Goal: Find specific page/section: Find specific page/section

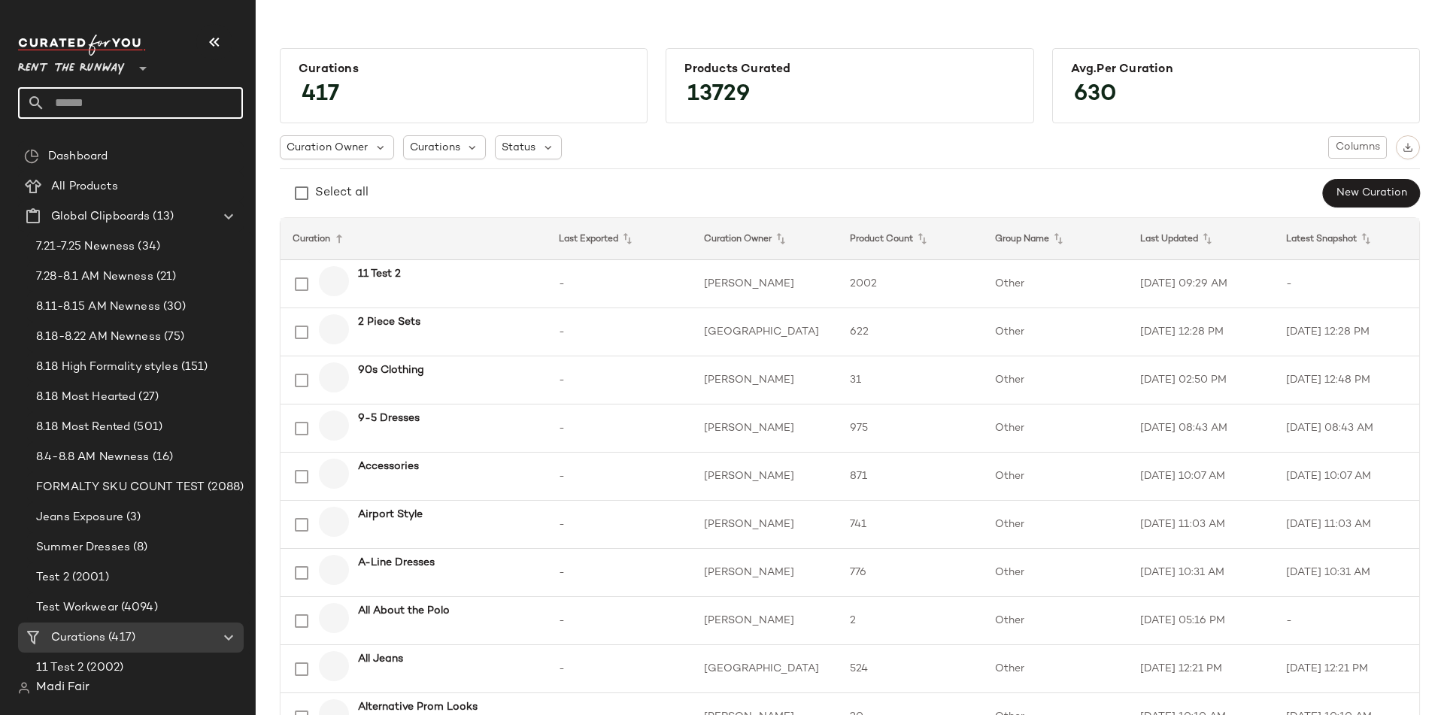
click at [114, 97] on input "text" at bounding box center [144, 103] width 198 height 32
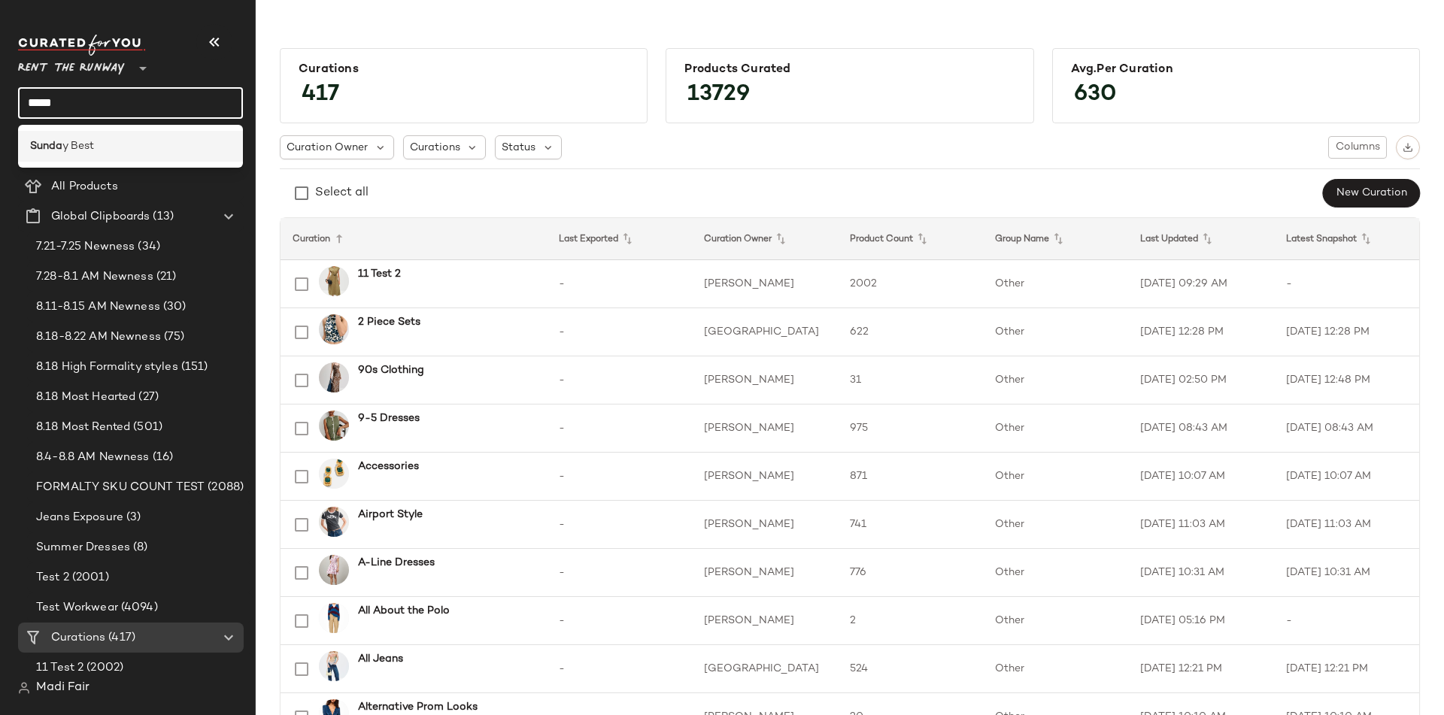
type input "*****"
click at [116, 144] on div "Sunda y Best" at bounding box center [130, 146] width 201 height 16
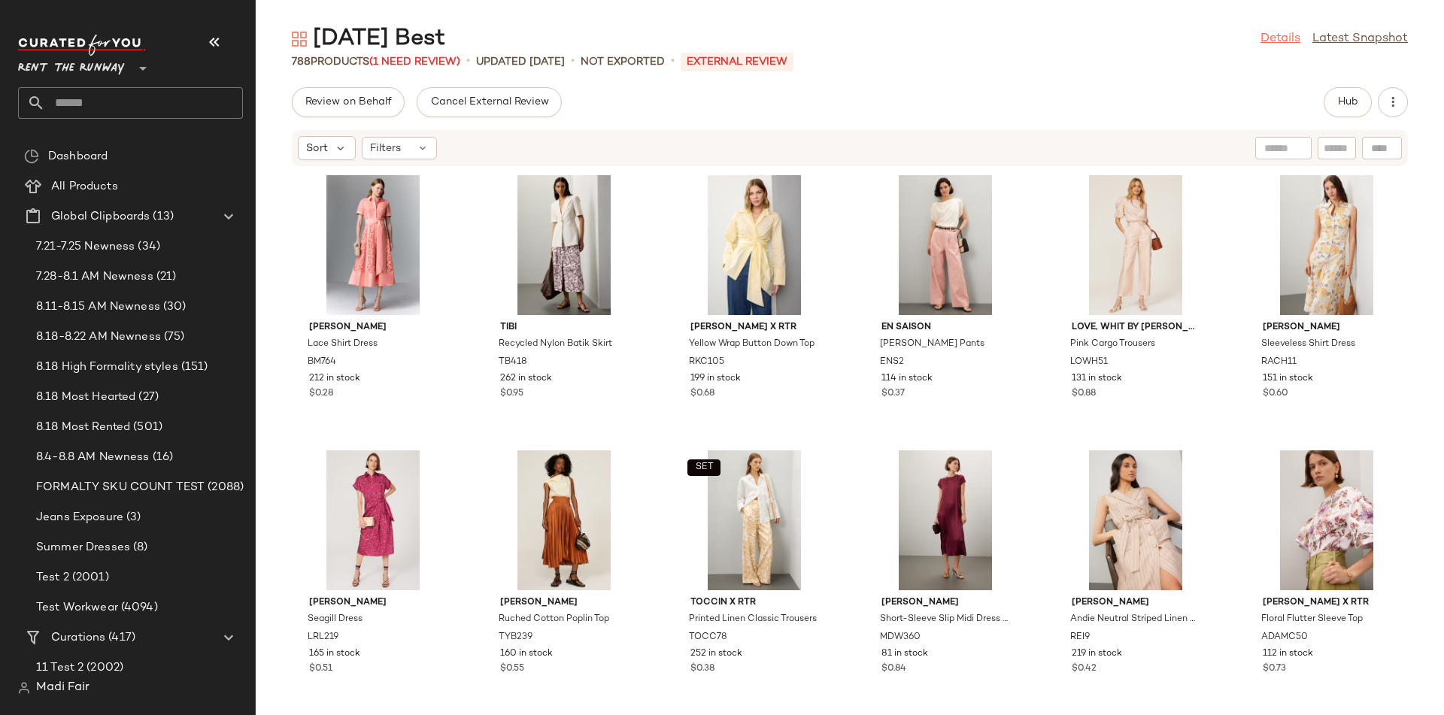
click at [1281, 44] on link "Details" at bounding box center [1281, 39] width 40 height 18
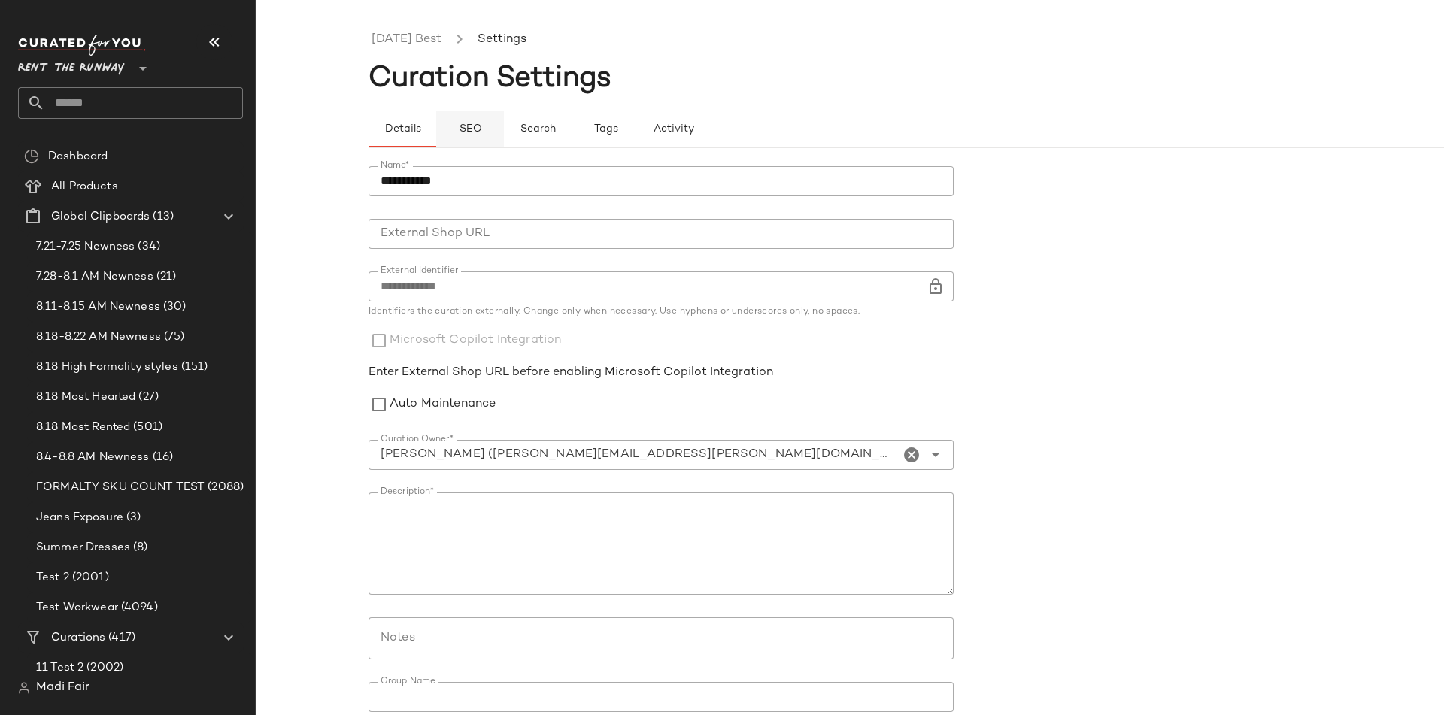
click at [471, 129] on span "SEO" at bounding box center [469, 129] width 23 height 12
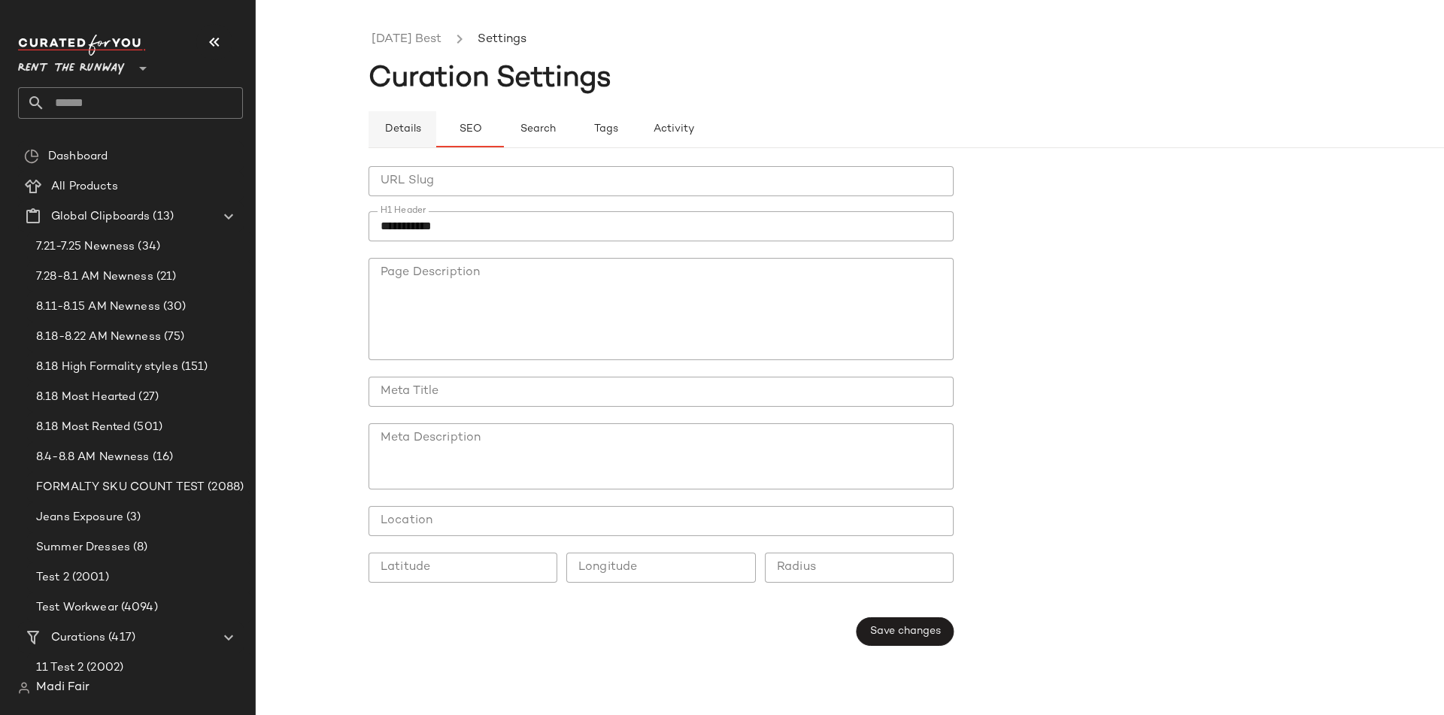
click at [399, 129] on span "Details" at bounding box center [402, 129] width 37 height 12
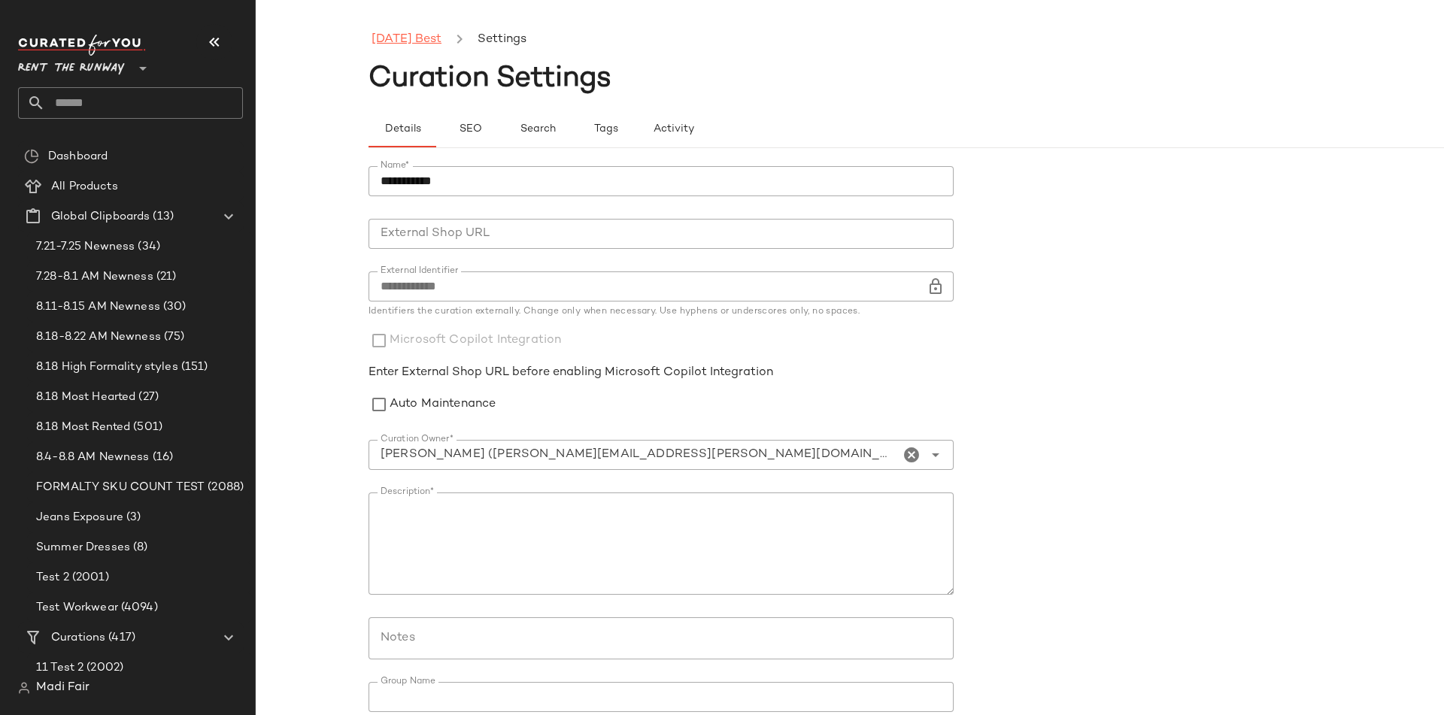
click at [402, 30] on link "[DATE] Best" at bounding box center [407, 40] width 70 height 20
